Goal: Task Accomplishment & Management: Use online tool/utility

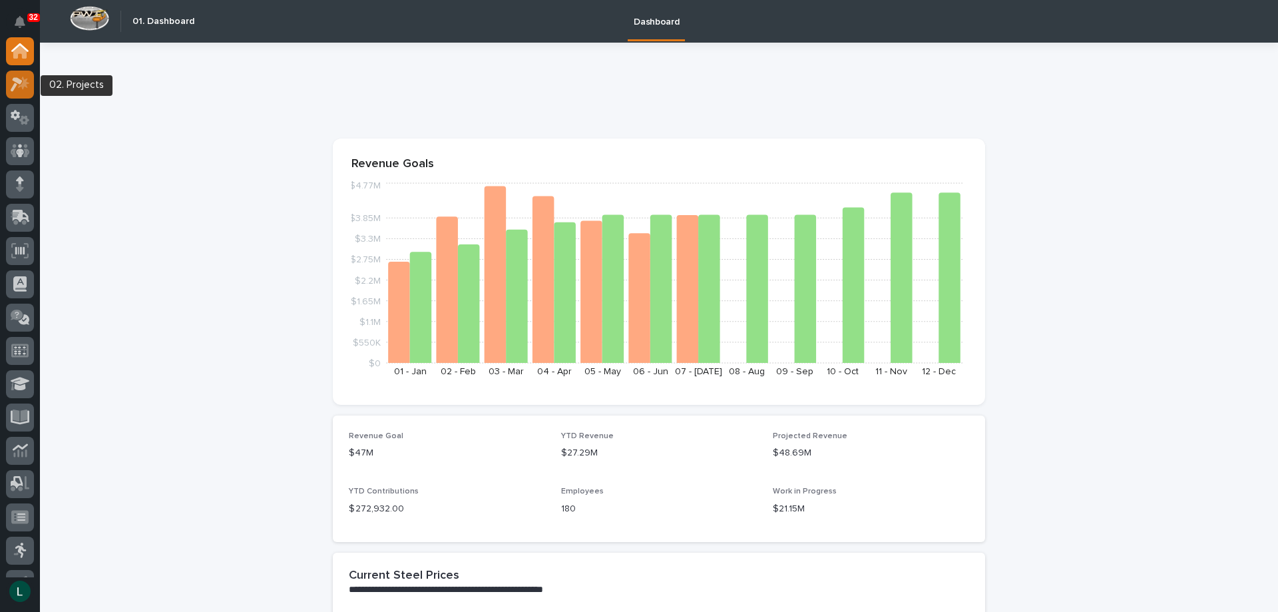
click at [21, 79] on icon at bounding box center [20, 84] width 19 height 15
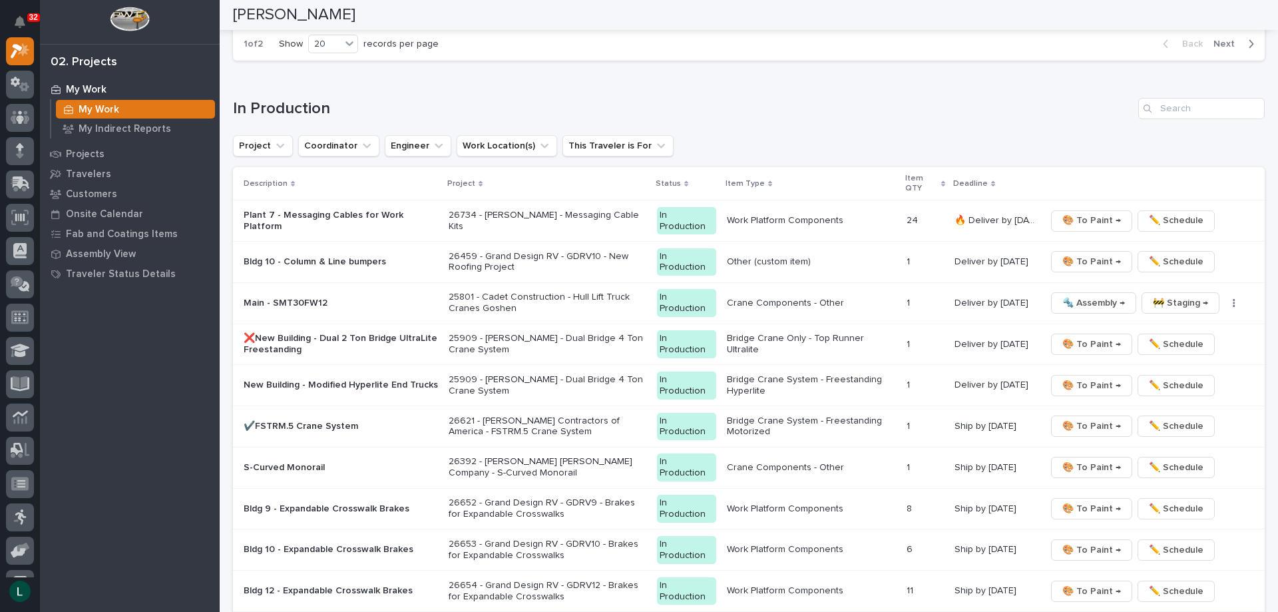
scroll to position [1198, 0]
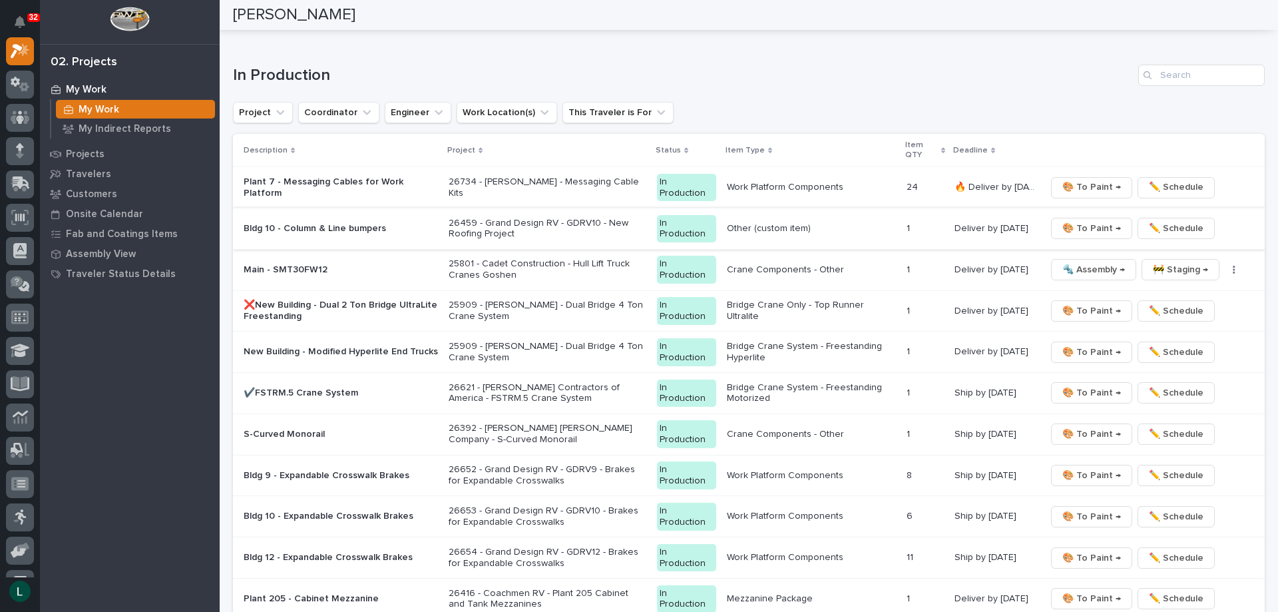
click at [1079, 224] on span "🎨 To Paint →" at bounding box center [1091, 228] width 59 height 16
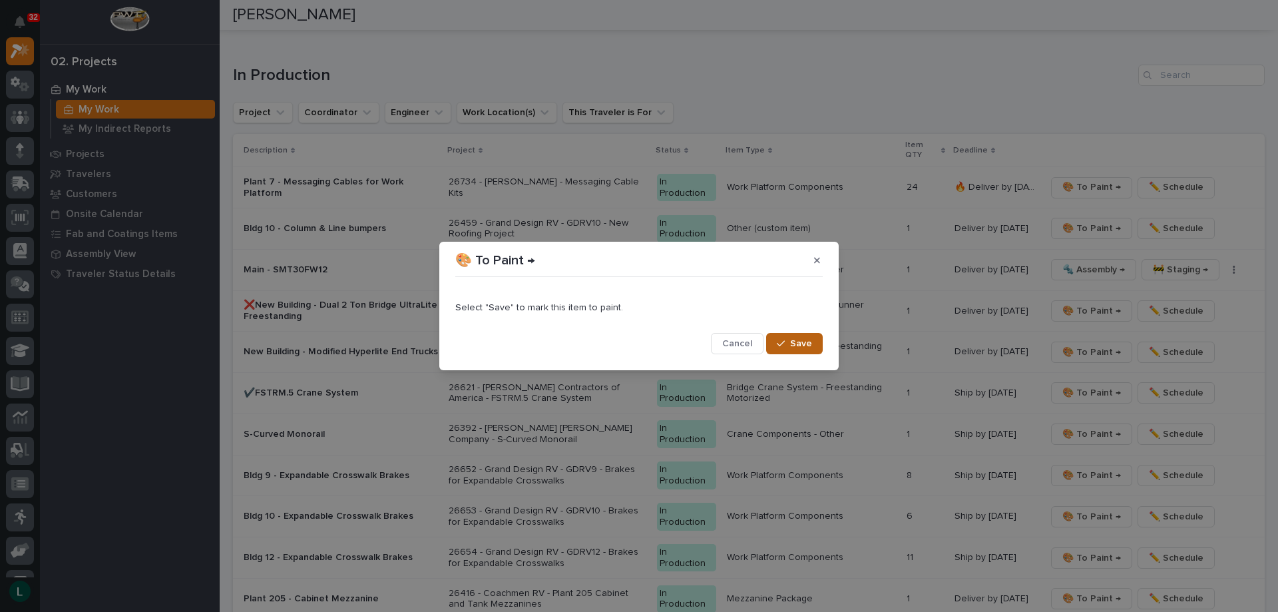
click at [803, 341] on span "Save" at bounding box center [801, 344] width 22 height 12
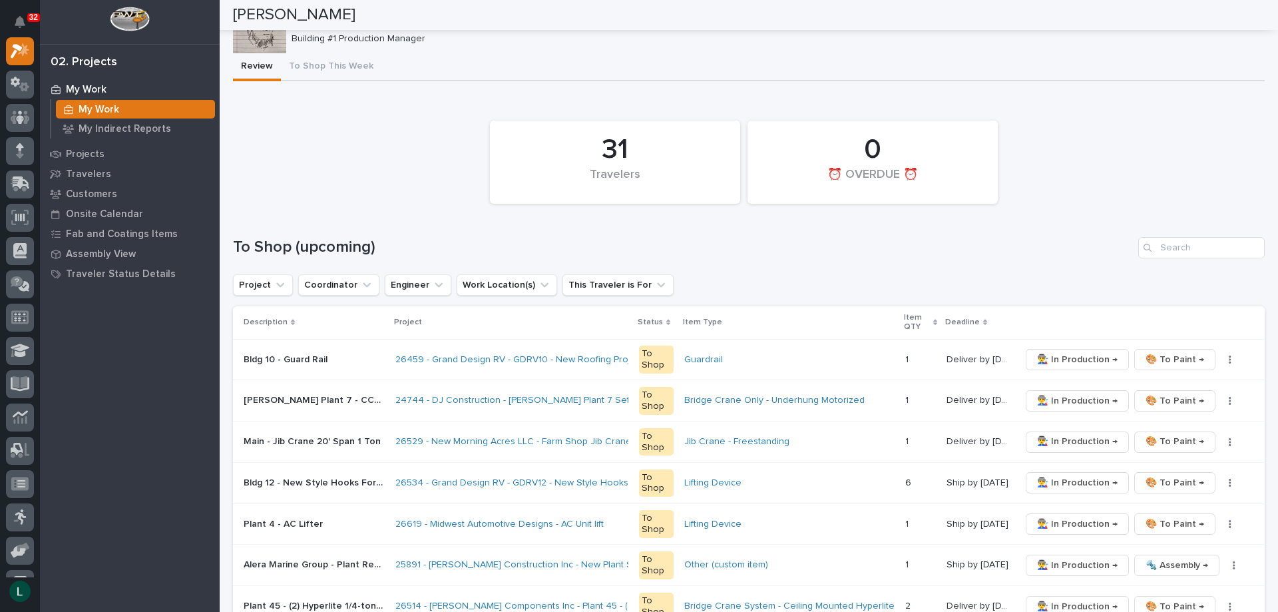
scroll to position [0, 0]
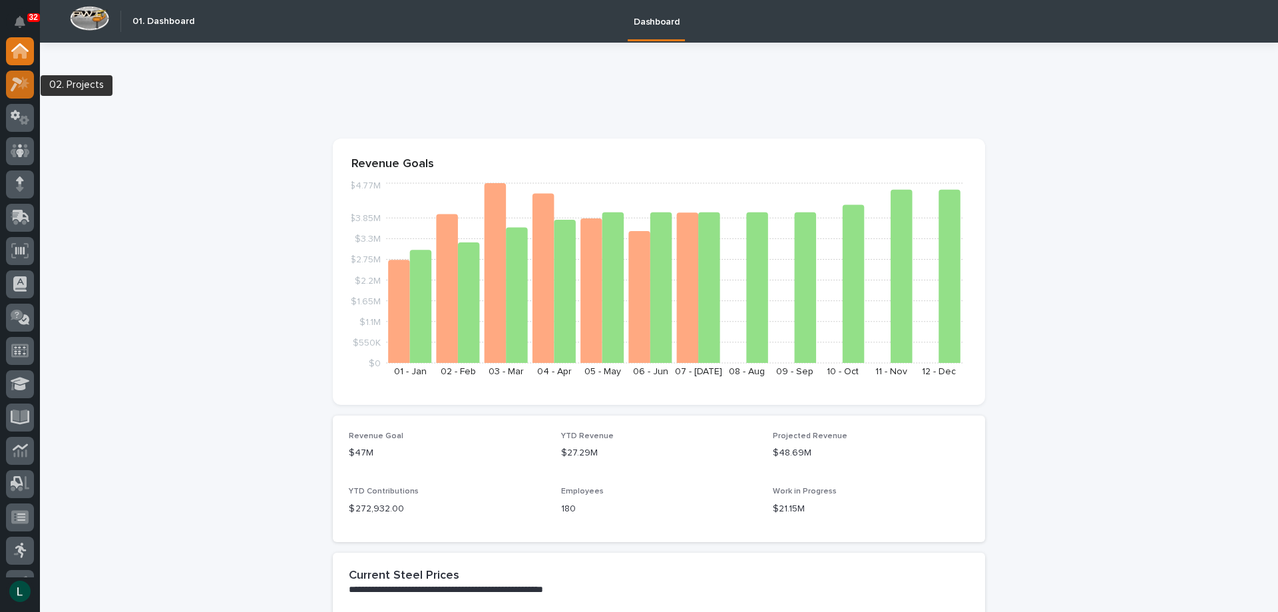
click at [17, 79] on icon at bounding box center [17, 84] width 12 height 15
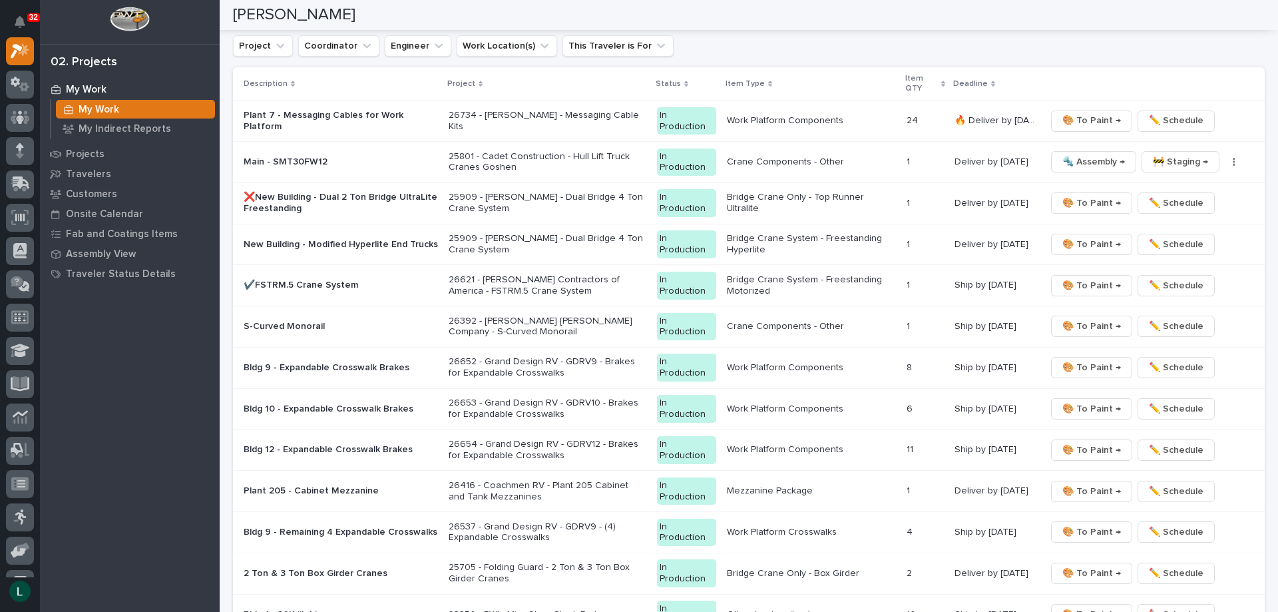
scroll to position [1198, 0]
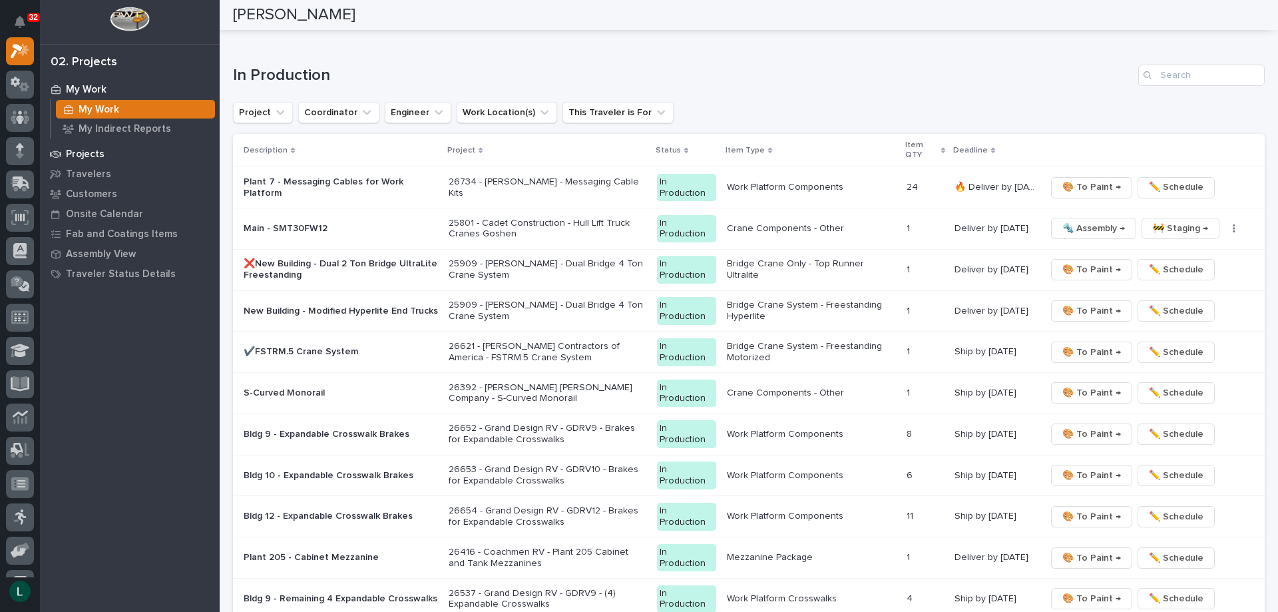
click at [85, 150] on p "Projects" at bounding box center [85, 154] width 39 height 12
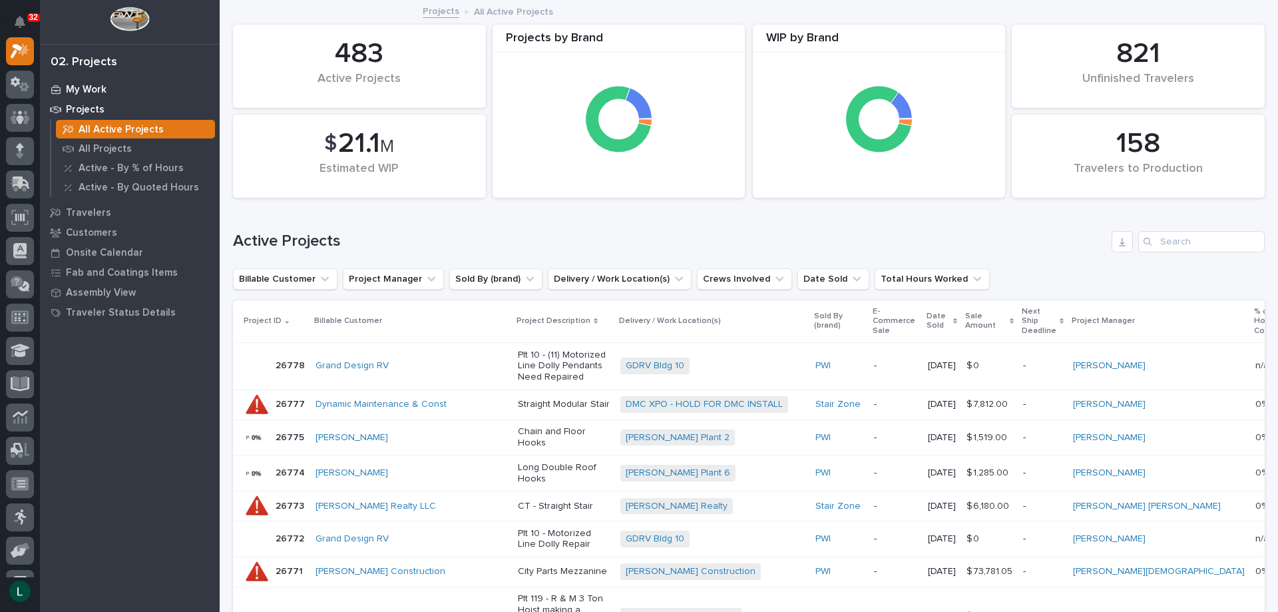
click at [81, 85] on p "My Work" at bounding box center [86, 90] width 41 height 12
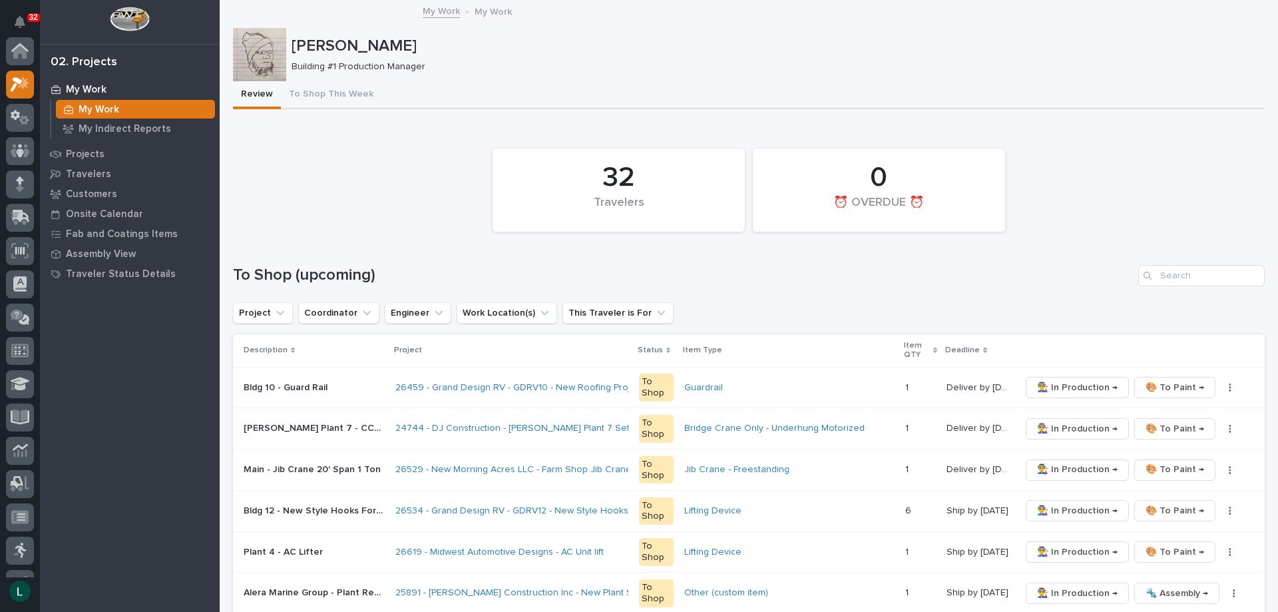
scroll to position [33, 0]
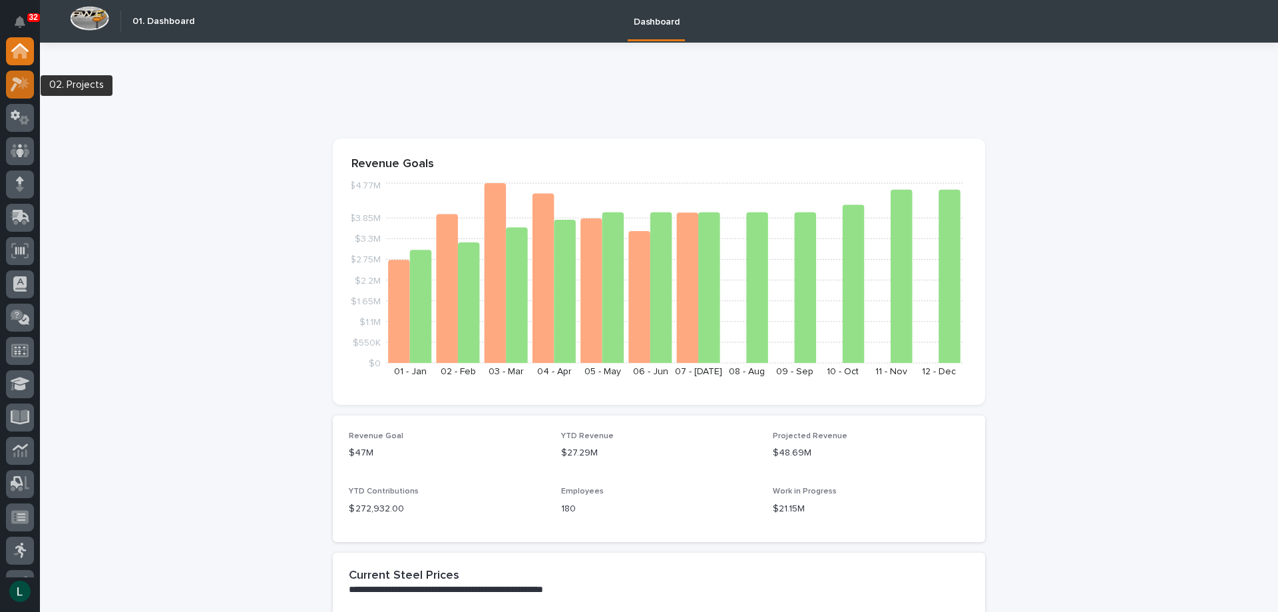
click at [20, 81] on icon at bounding box center [17, 84] width 12 height 15
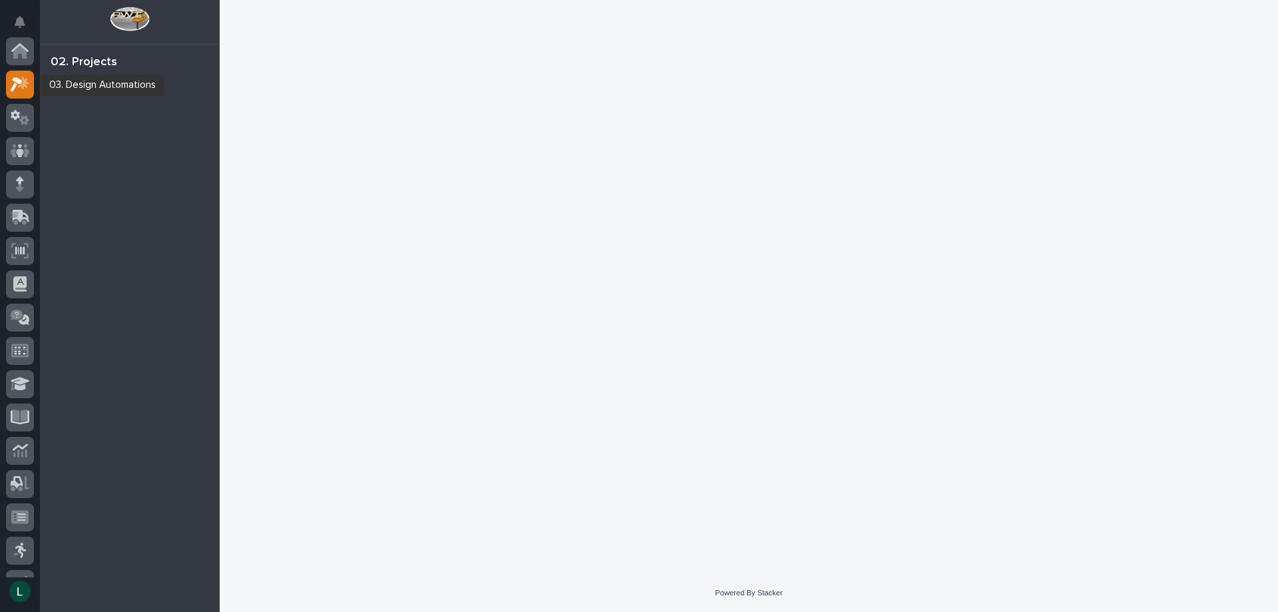
scroll to position [33, 0]
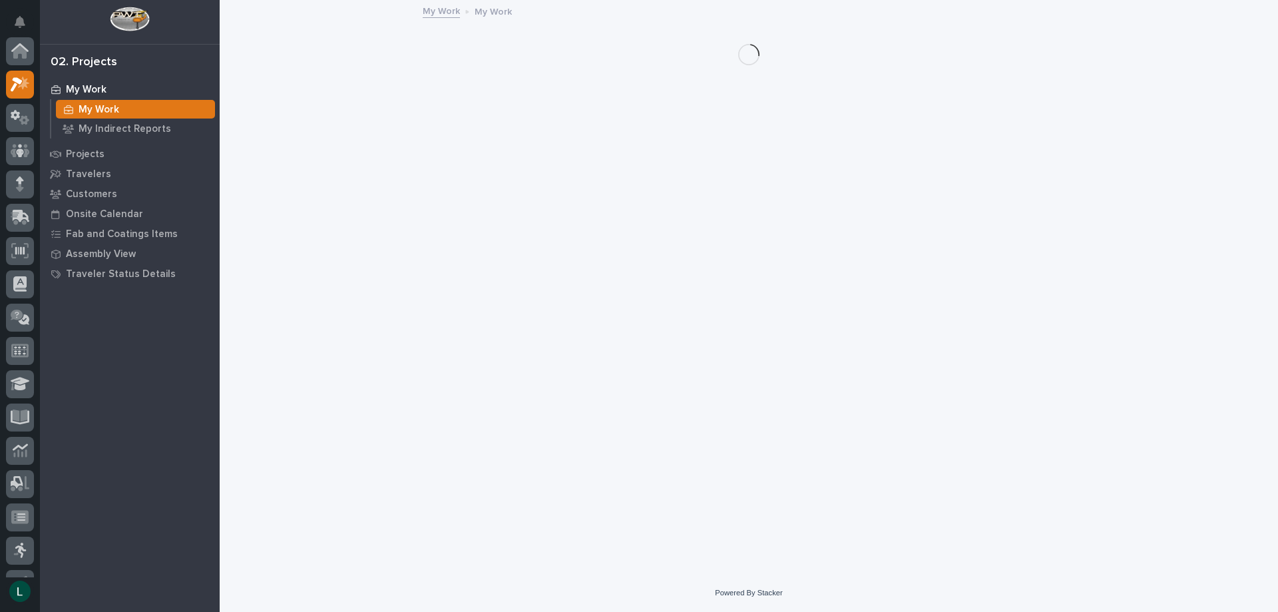
scroll to position [33, 0]
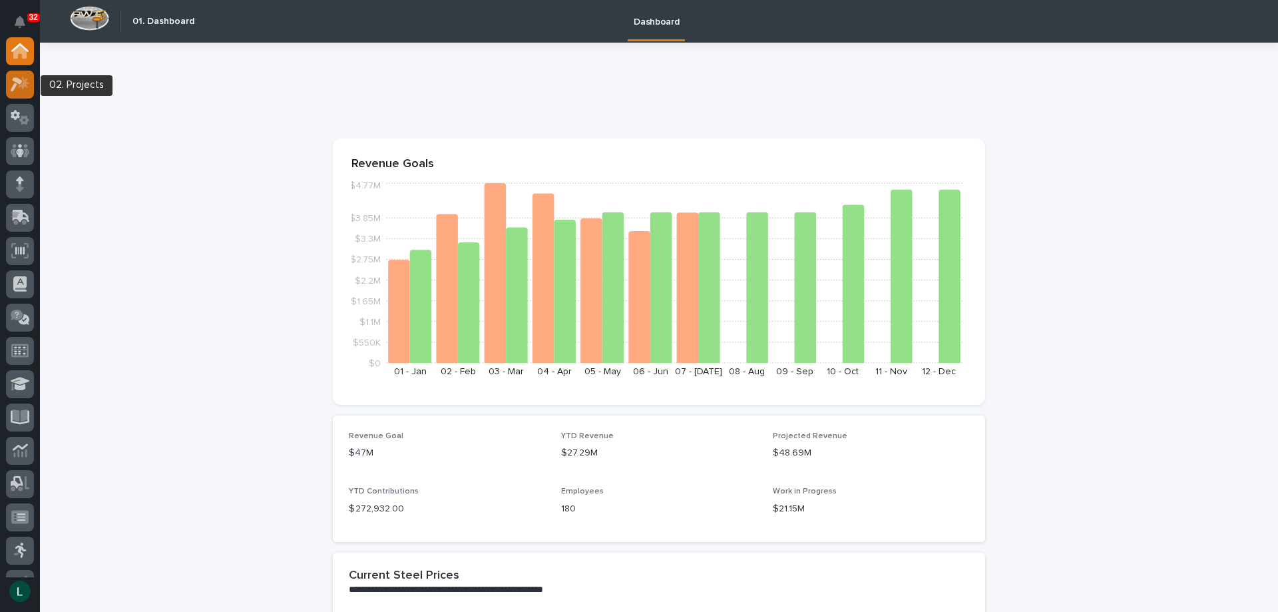
click at [25, 83] on icon at bounding box center [23, 82] width 11 height 13
